Goal: Information Seeking & Learning: Learn about a topic

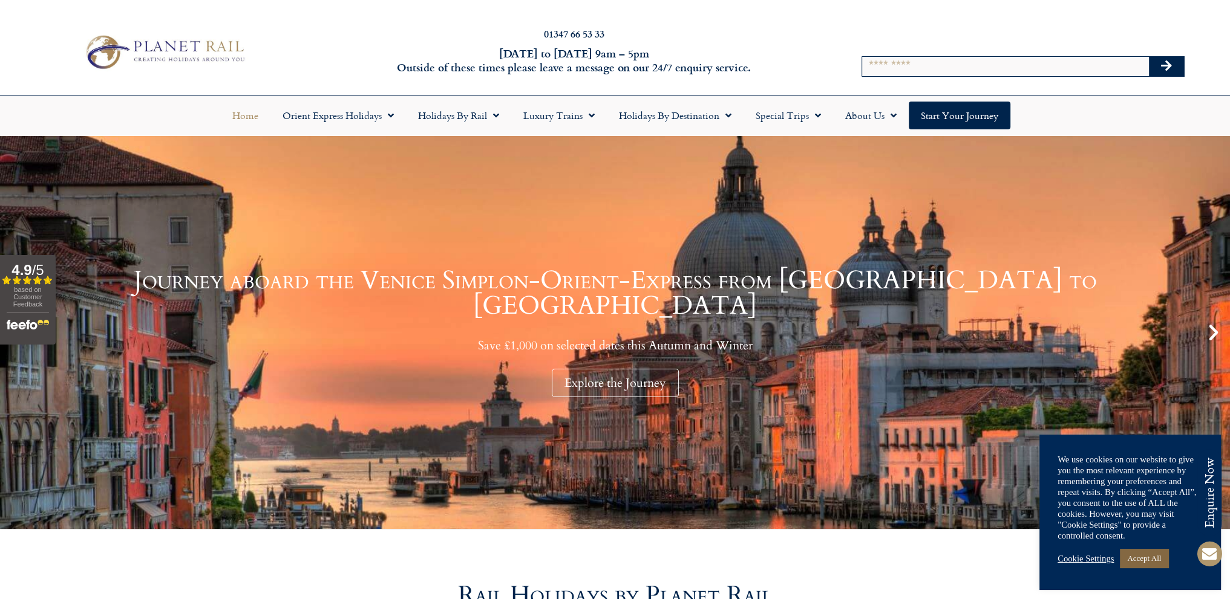
click at [1149, 562] on link "Accept All" at bounding box center [1144, 558] width 48 height 19
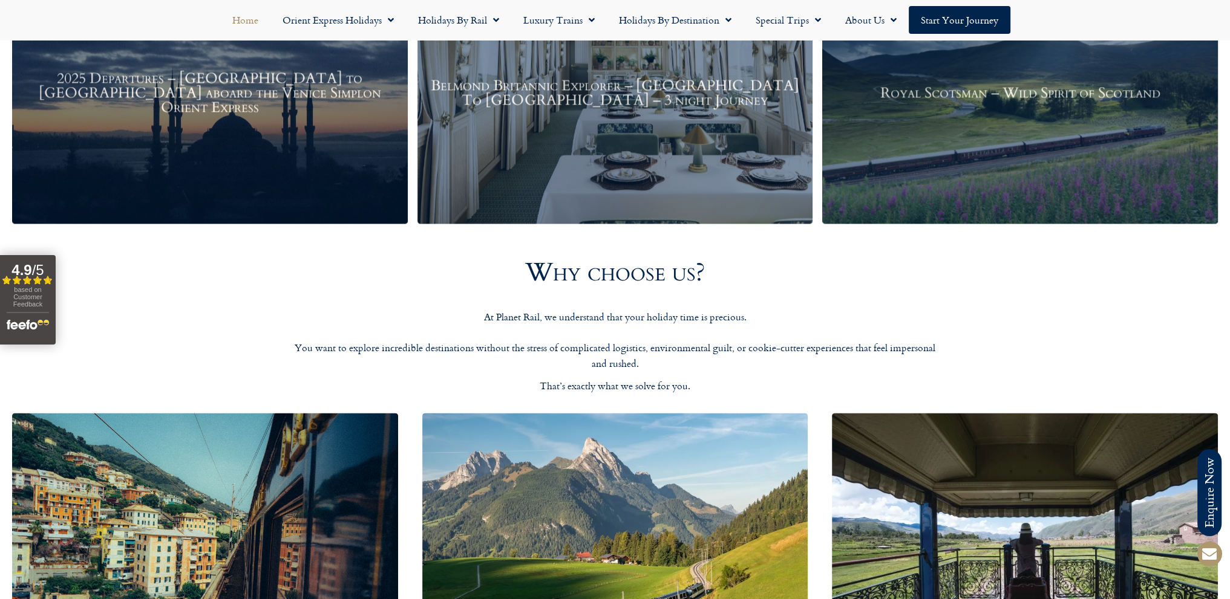
scroll to position [1935, 0]
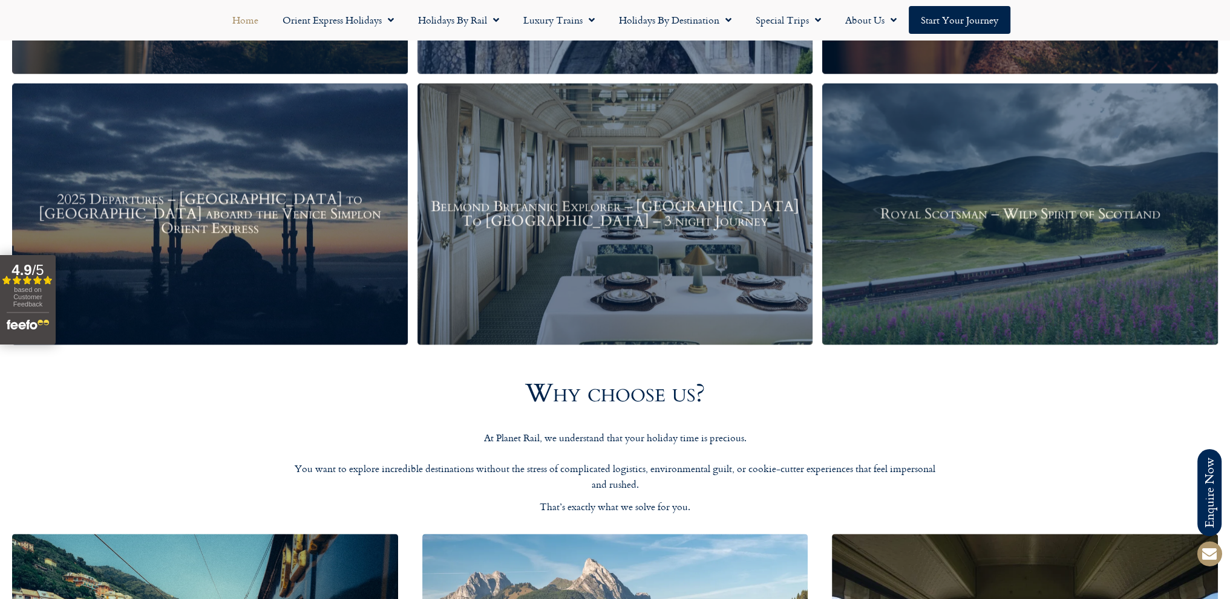
click at [1032, 194] on div "Royal Scotsman – Wild Spirit of Scotland" at bounding box center [1020, 214] width 396 height 261
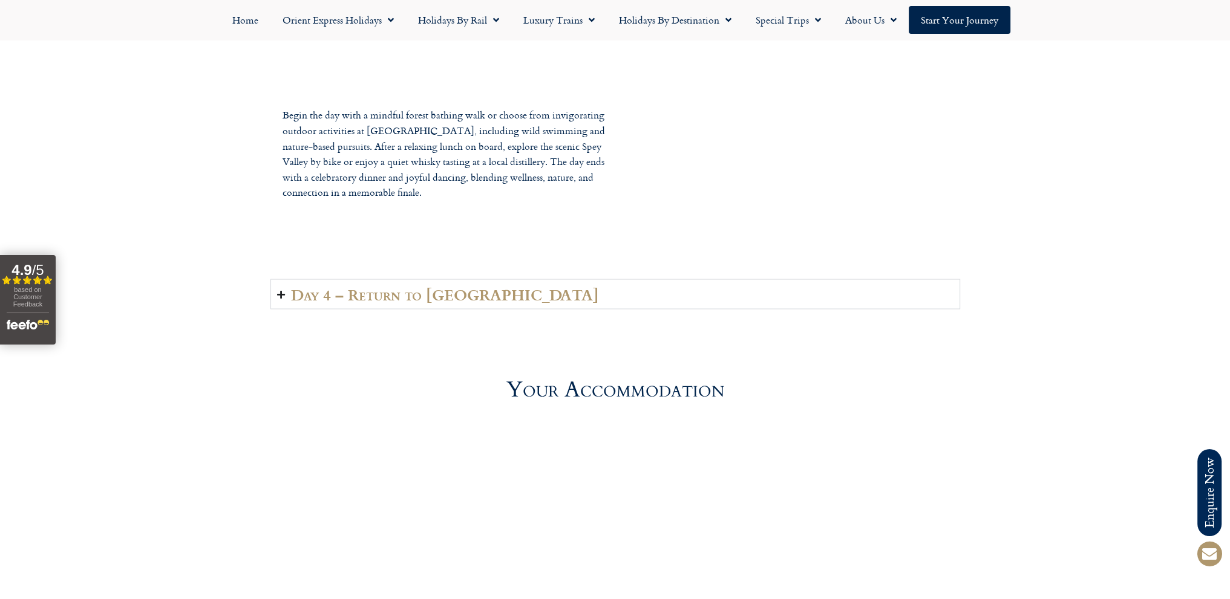
scroll to position [2903, 0]
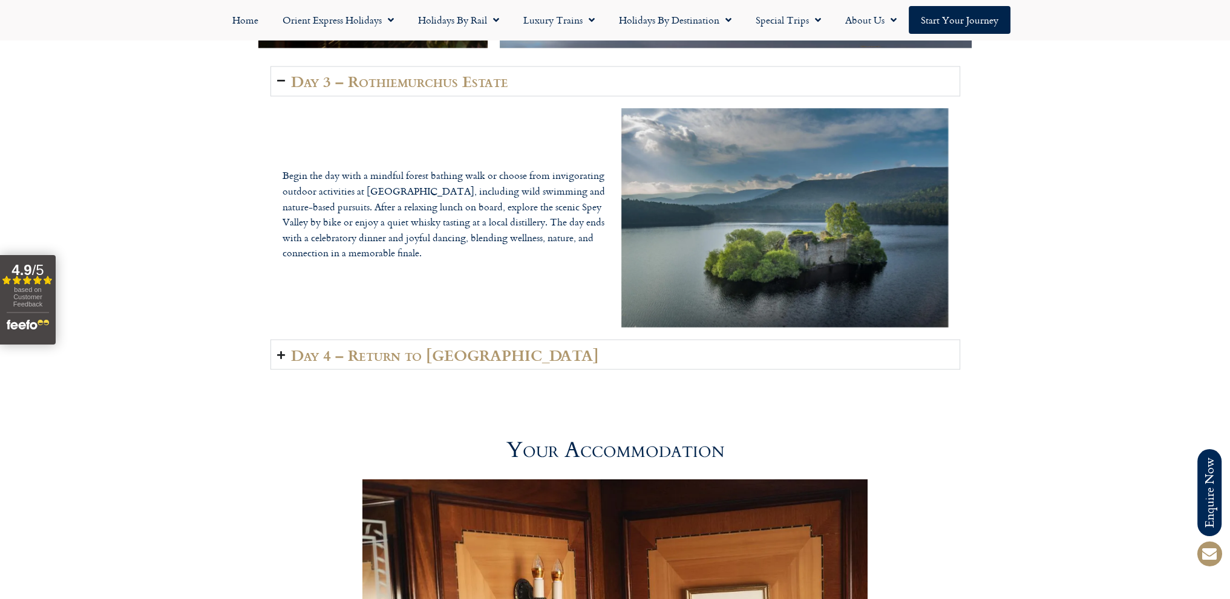
click at [282, 352] on icon "Accordion. Open links with Enter or Space, close with Escape, and navigate with…" at bounding box center [281, 354] width 8 height 9
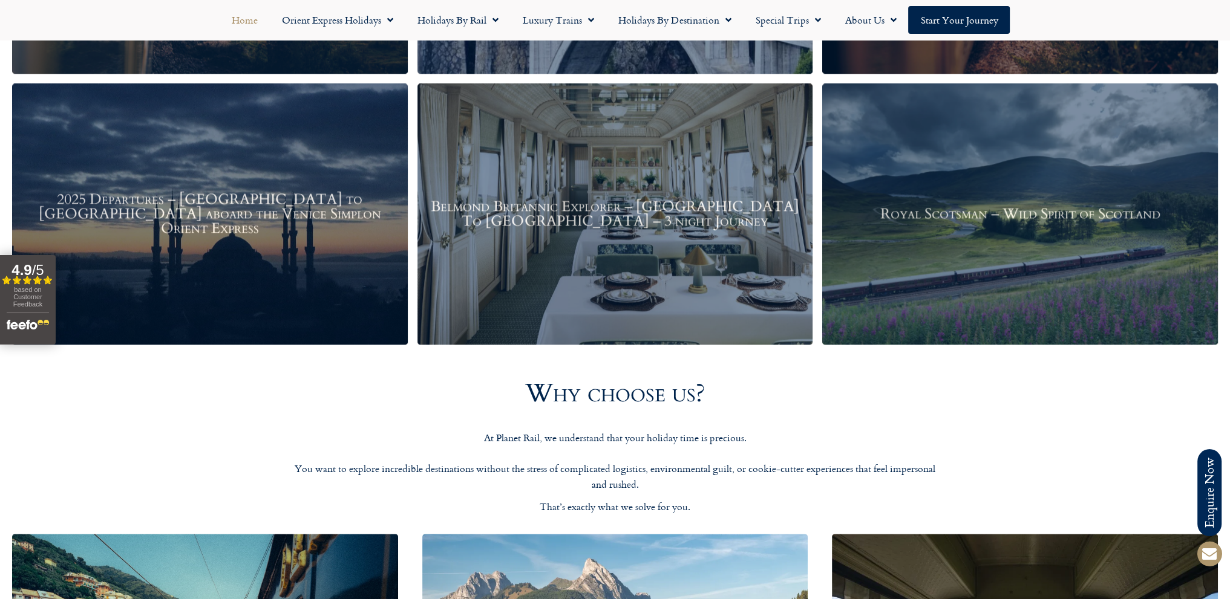
click at [227, 288] on div "2025 Departures – [GEOGRAPHIC_DATA] to [GEOGRAPHIC_DATA] aboard the Venice Simp…" at bounding box center [210, 214] width 396 height 261
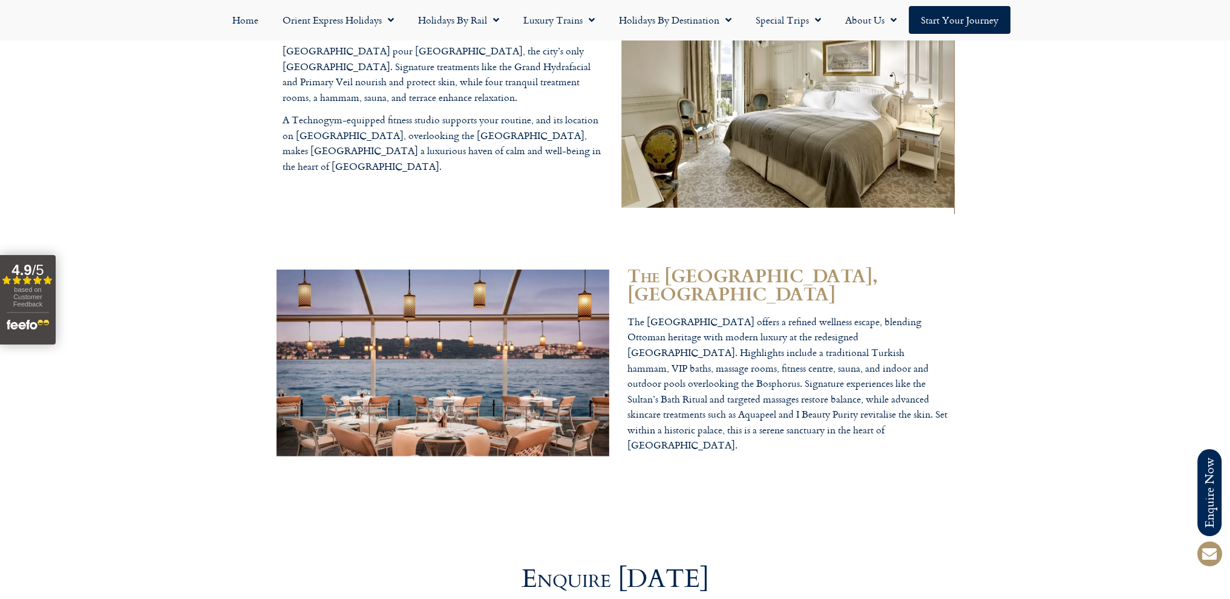
scroll to position [4173, 0]
